Goal: Task Accomplishment & Management: Complete application form

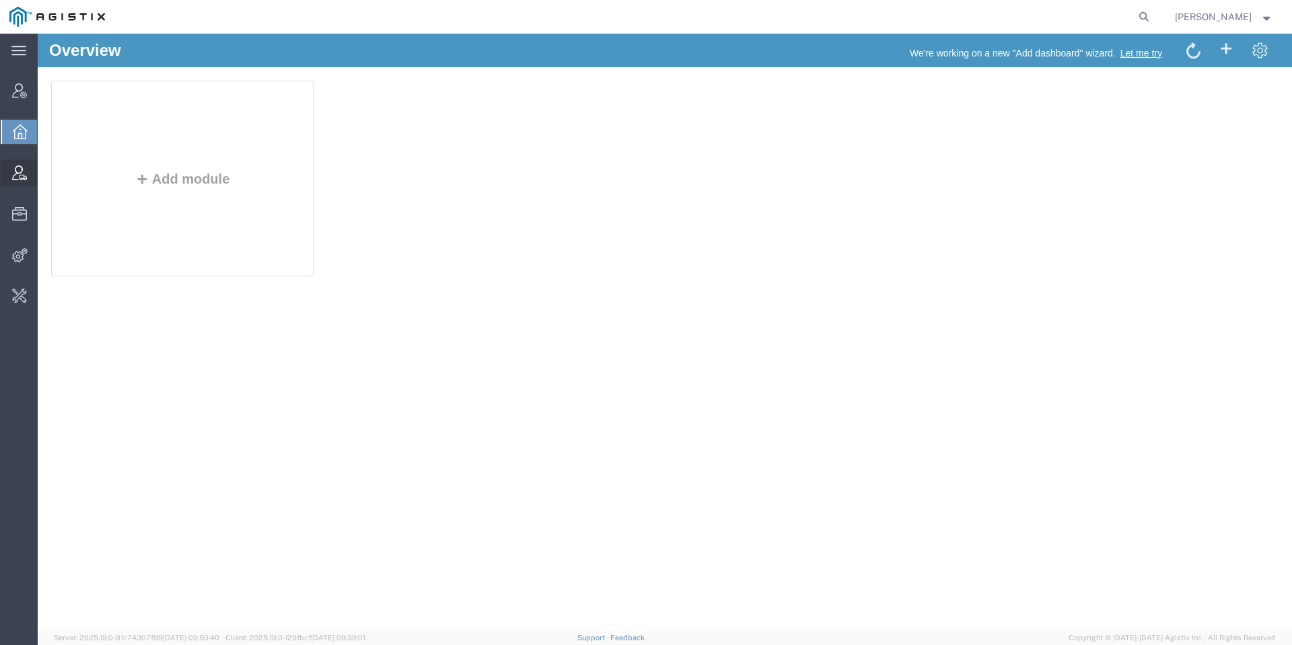
click at [15, 178] on icon at bounding box center [19, 173] width 15 height 15
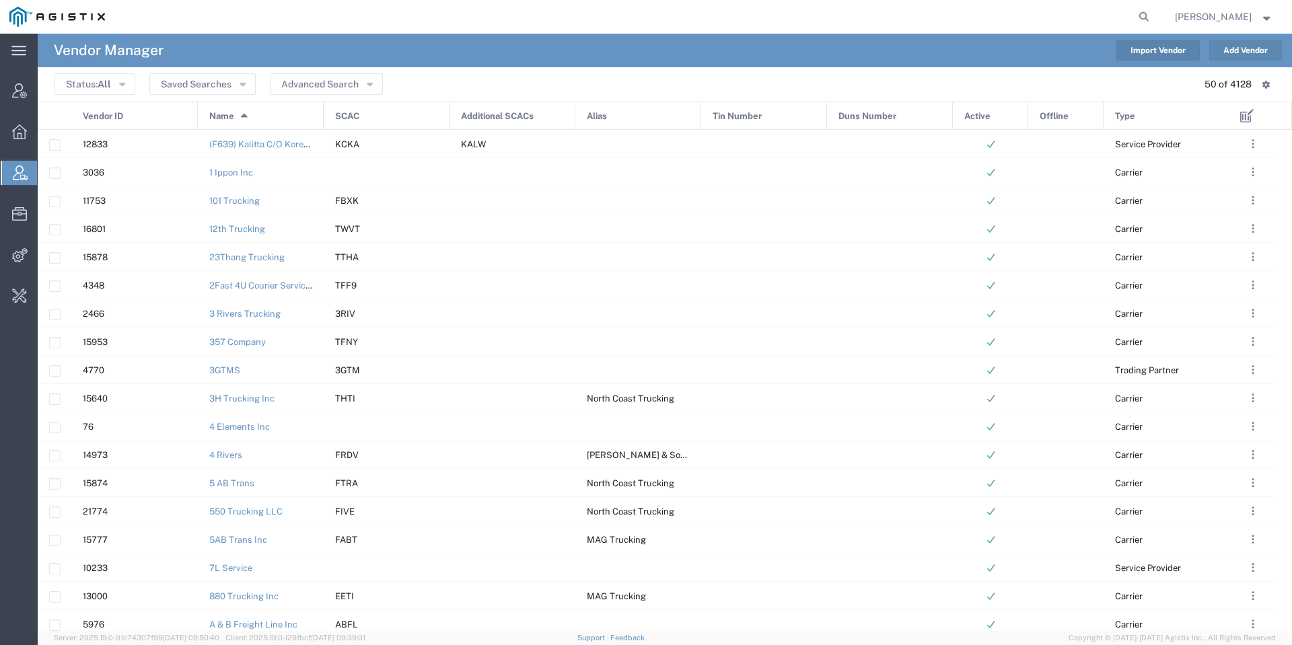
click at [1252, 46] on button "Add Vendor" at bounding box center [1245, 50] width 73 height 20
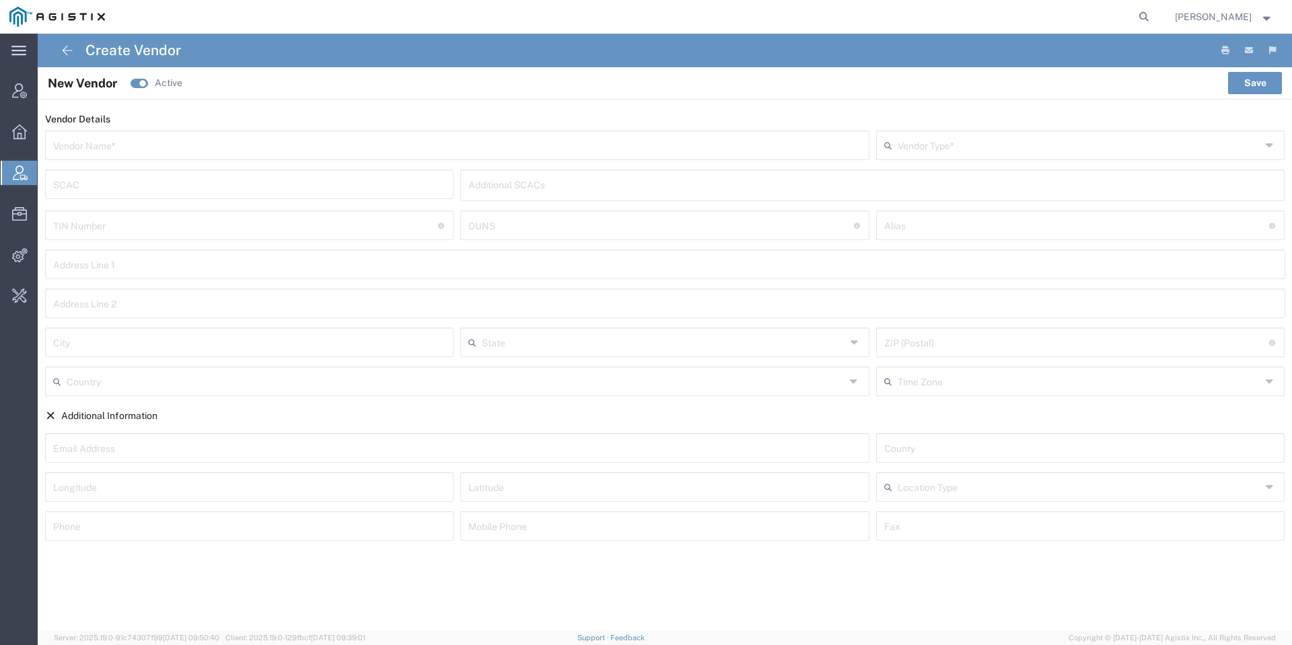
click at [206, 174] on input "text" at bounding box center [249, 184] width 393 height 24
click at [233, 154] on input "text" at bounding box center [457, 145] width 808 height 24
paste input "J [PERSON_NAME] Trucking LLC"
type input "J [PERSON_NAME] Trucking LLC"
click at [954, 224] on input "text" at bounding box center [1076, 236] width 385 height 24
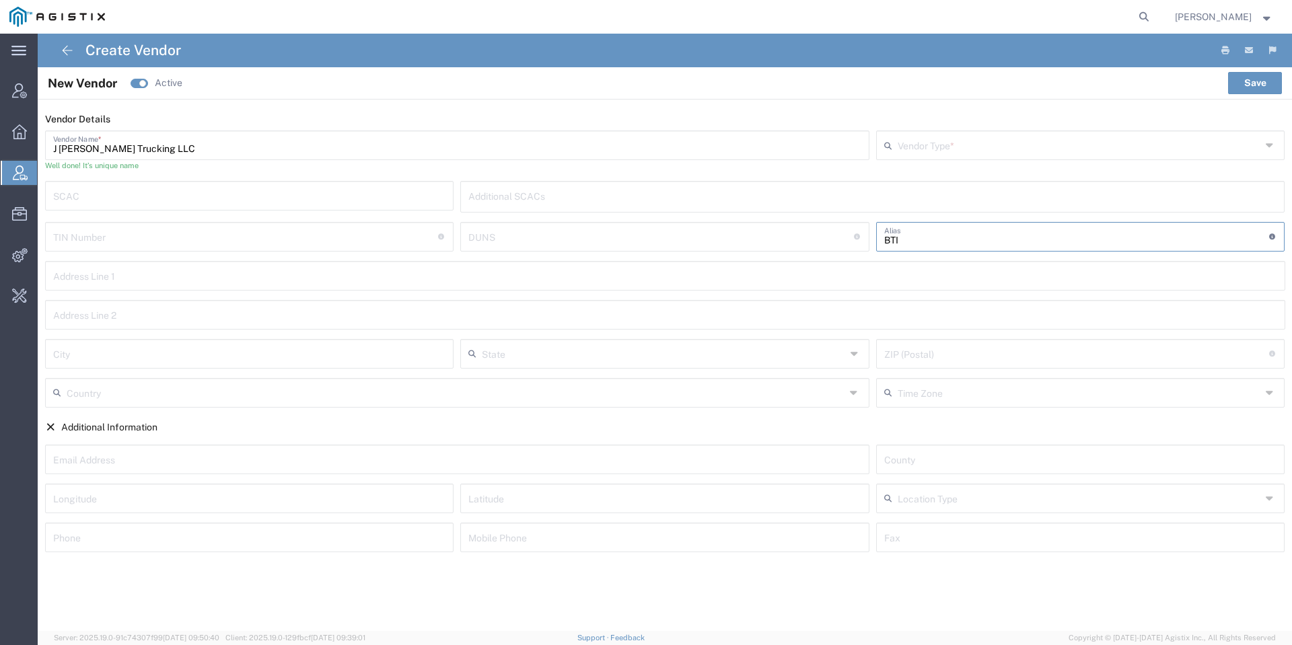
type input "BTI"
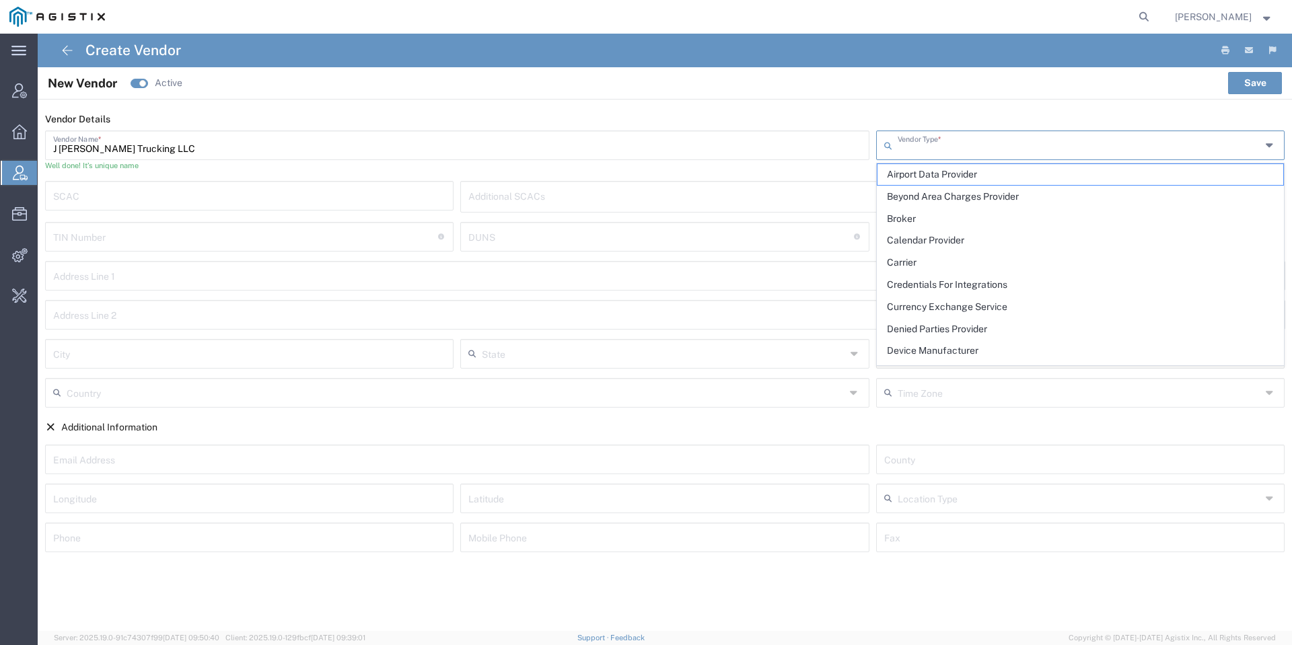
click at [928, 149] on input "text" at bounding box center [1079, 145] width 363 height 24
click at [928, 256] on span "Carrier" at bounding box center [1081, 262] width 406 height 21
type input "Carrier"
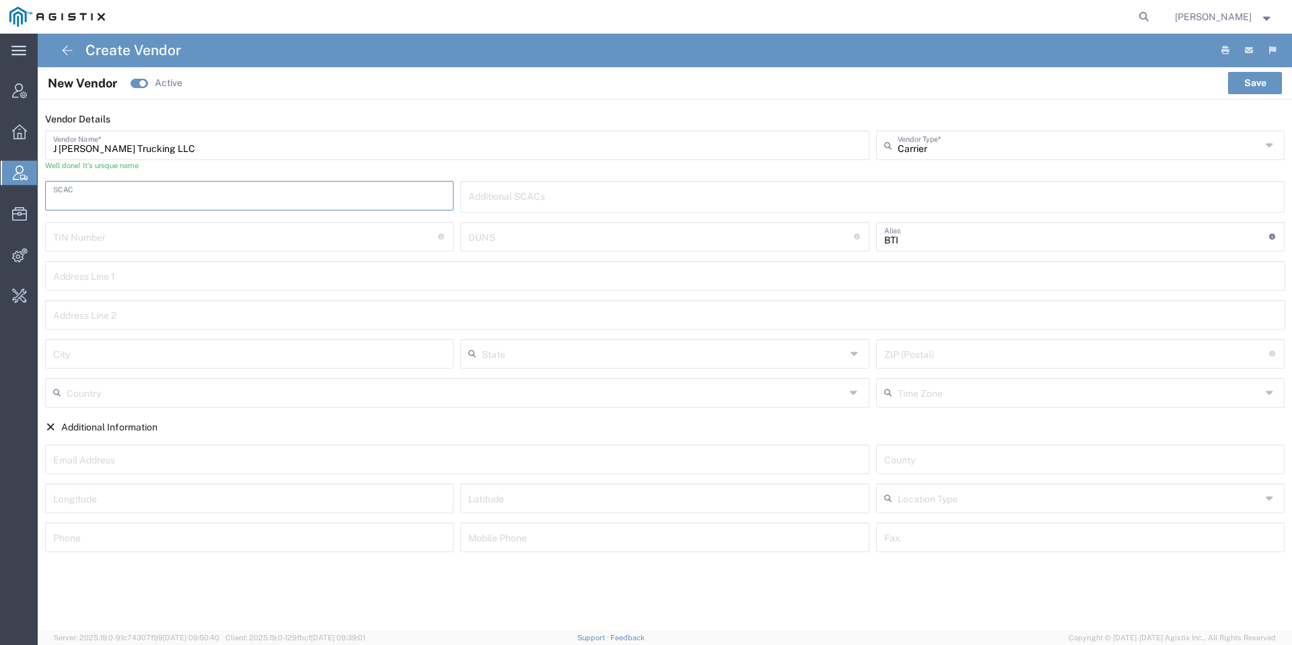
click at [393, 193] on input "text" at bounding box center [249, 195] width 393 height 24
type input "[PERSON_NAME]"
click at [1272, 72] on button "Save" at bounding box center [1255, 83] width 54 height 22
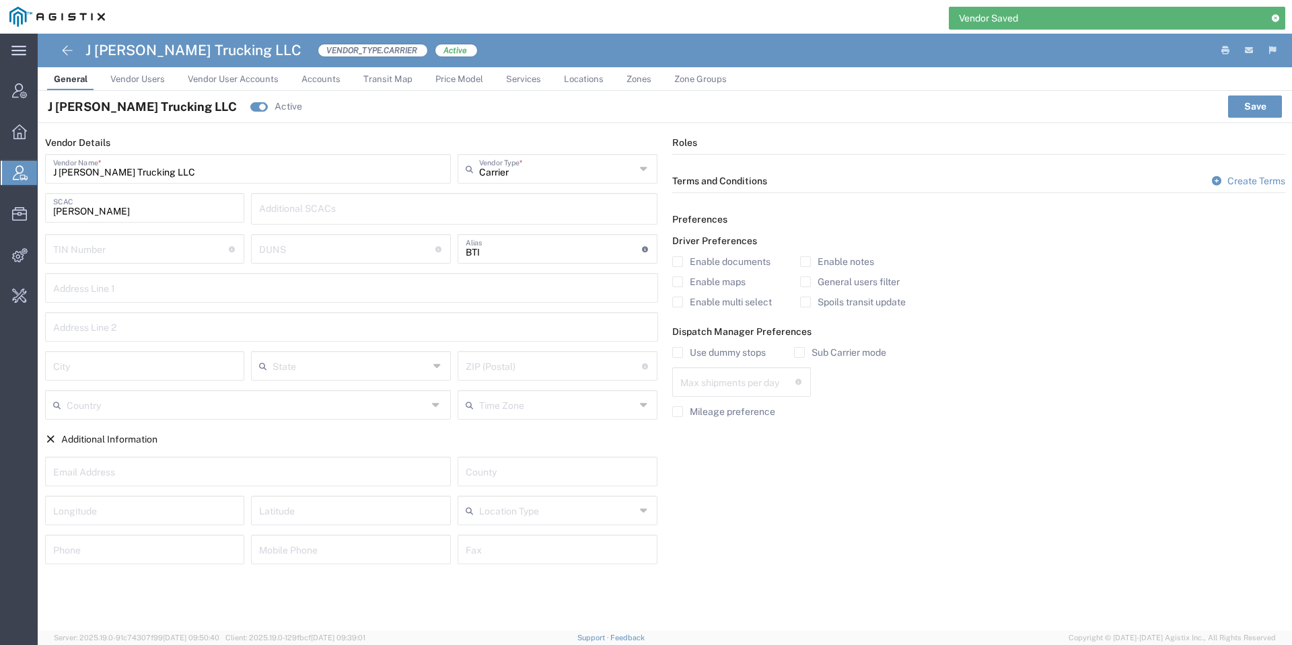
click at [705, 382] on input "text" at bounding box center [737, 381] width 115 height 24
type input "1"
click at [705, 361] on div "Use dummy stops" at bounding box center [719, 357] width 94 height 20
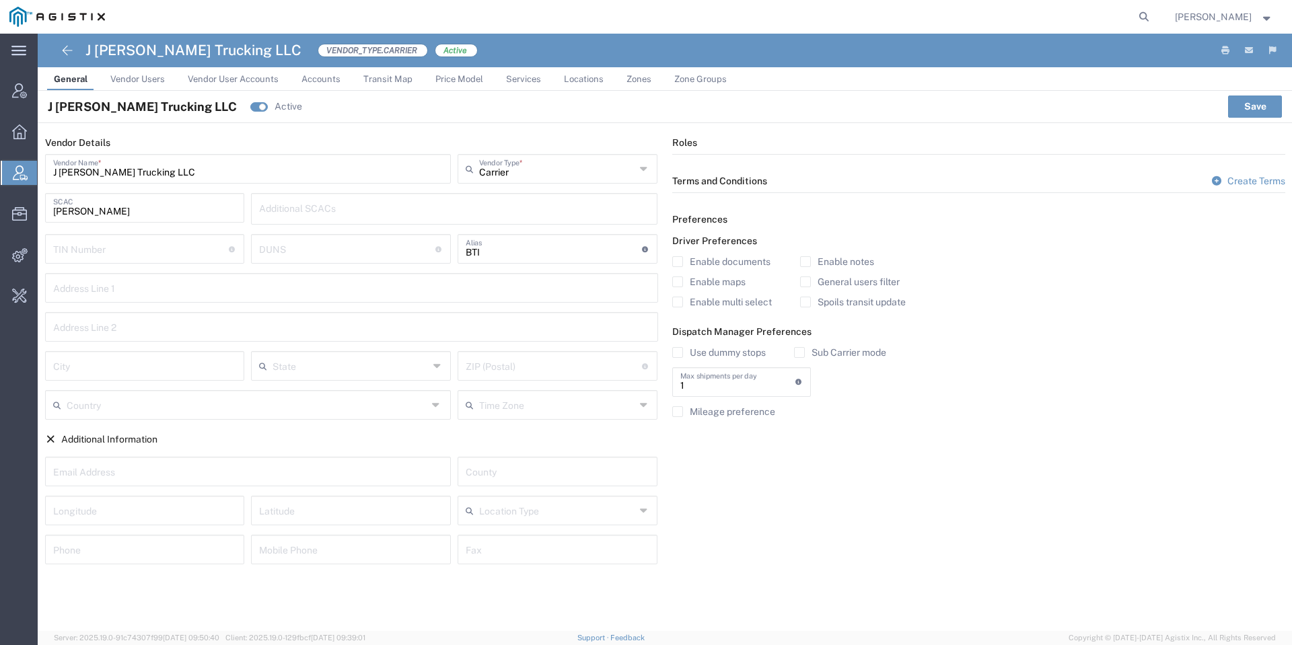
click at [721, 361] on div "Use dummy stops" at bounding box center [719, 357] width 94 height 20
click at [749, 348] on label "Use dummy stops" at bounding box center [719, 352] width 94 height 11
click at [678, 353] on input "Use dummy stops" at bounding box center [678, 353] width 0 height 0
click at [837, 348] on label "Sub Carrier mode" at bounding box center [840, 352] width 92 height 11
click at [800, 353] on input "Sub Carrier mode" at bounding box center [800, 353] width 0 height 0
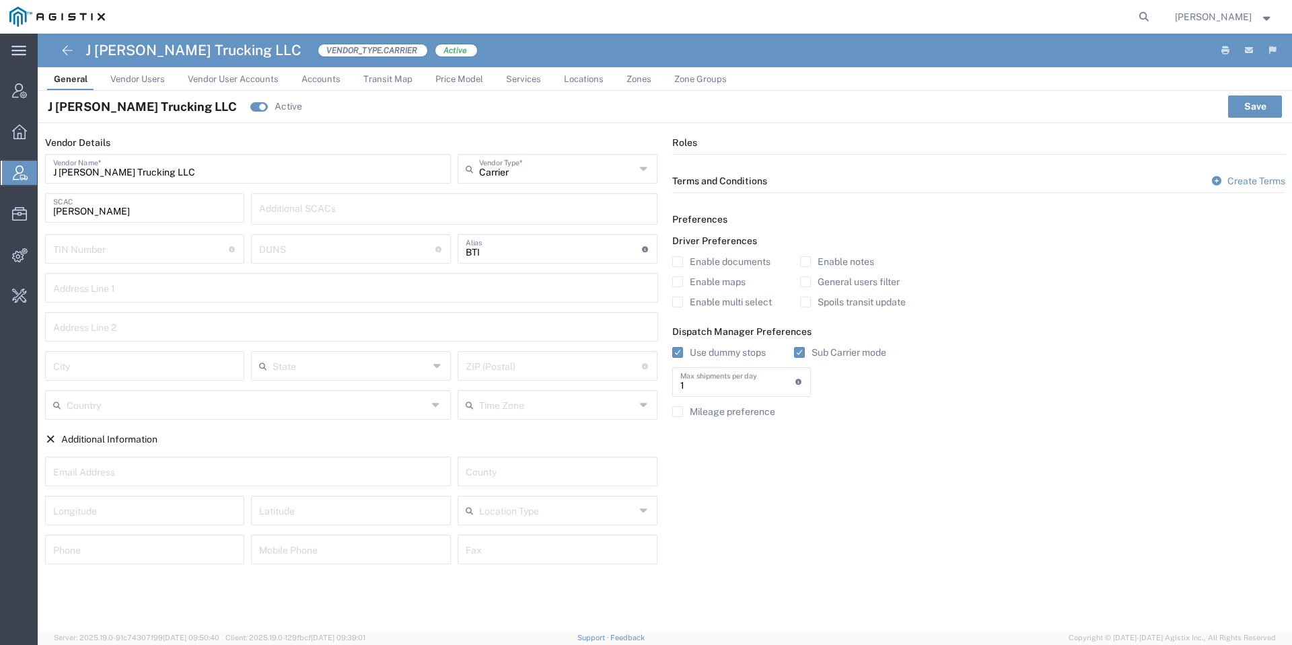
click at [862, 295] on div "Enable notes General users filter Spoils transit update" at bounding box center [853, 286] width 106 height 61
click at [872, 295] on div "Enable notes General users filter Spoils transit update" at bounding box center [853, 286] width 106 height 61
click at [878, 297] on label "Spoils transit update" at bounding box center [853, 302] width 106 height 11
click at [806, 302] on input "Spoils transit update" at bounding box center [806, 302] width 0 height 0
click at [1231, 116] on button "Save" at bounding box center [1255, 107] width 54 height 22
